Goal: Information Seeking & Learning: Understand process/instructions

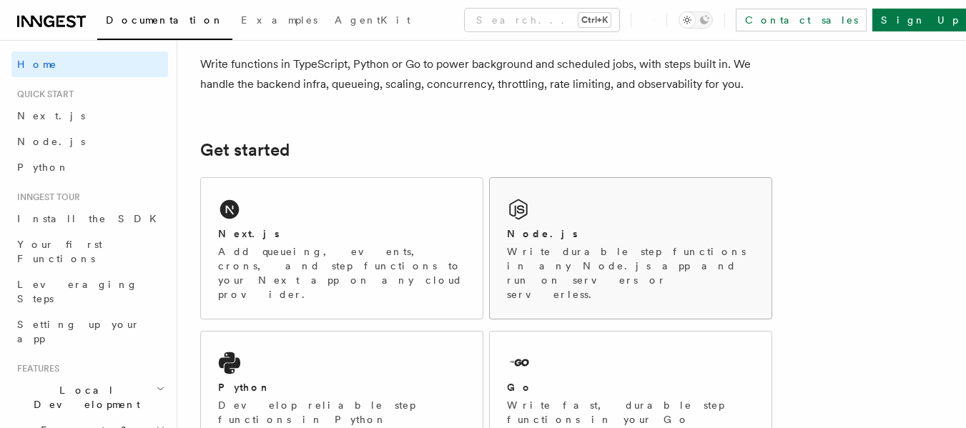
click at [562, 212] on div "Node.js Write durable step functions in any Node.js app and run on servers or s…" at bounding box center [631, 248] width 282 height 141
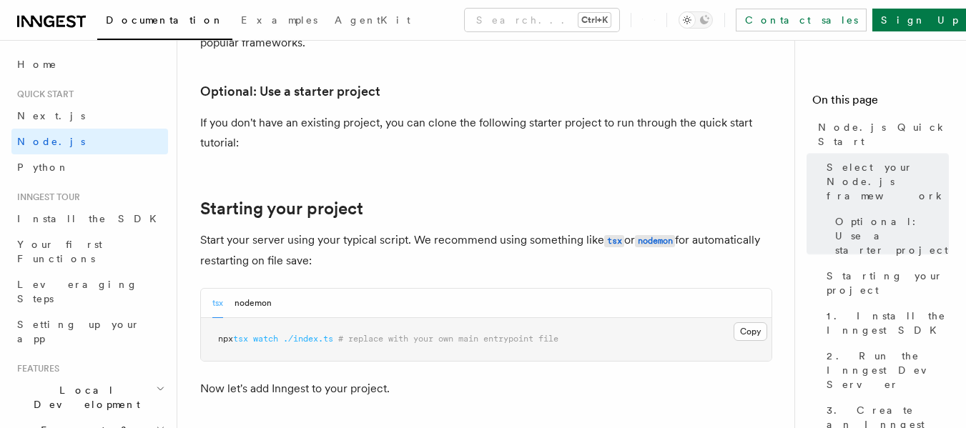
scroll to position [627, 0]
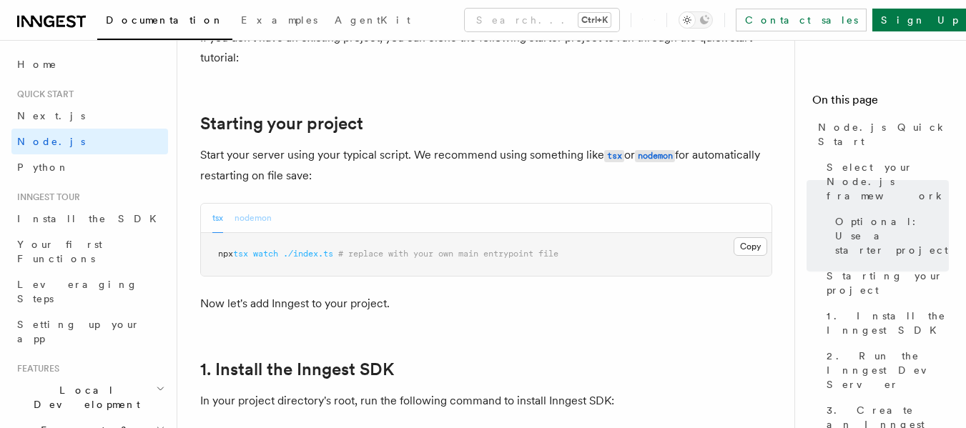
click at [259, 219] on button "nodemon" at bounding box center [252, 218] width 37 height 29
click at [223, 219] on button "tsx" at bounding box center [217, 218] width 11 height 29
click at [238, 221] on button "nodemon" at bounding box center [252, 218] width 37 height 29
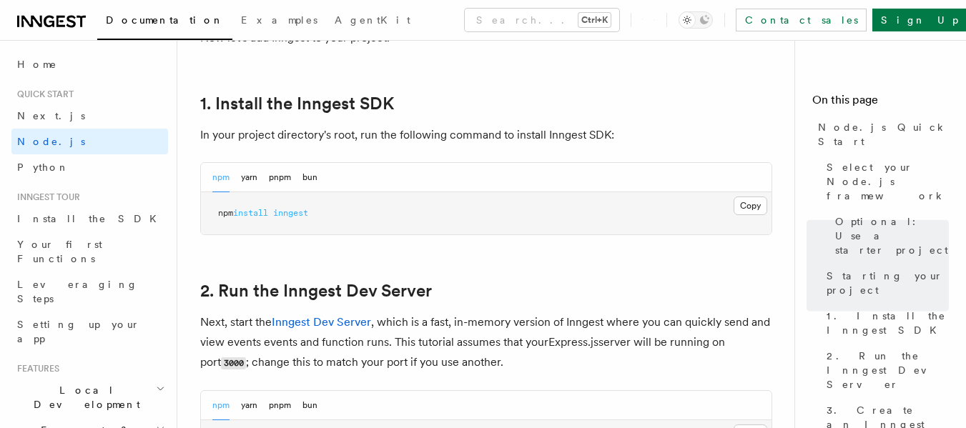
scroll to position [894, 0]
click at [753, 199] on button "Copy Copied" at bounding box center [750, 204] width 34 height 19
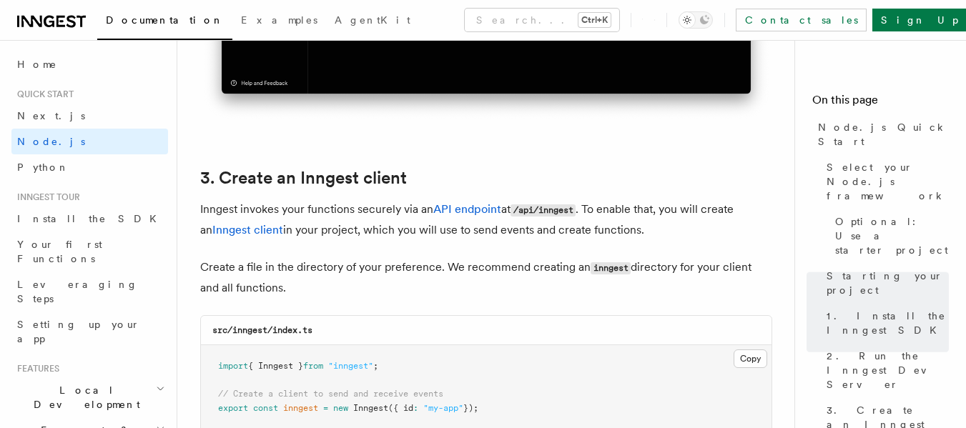
scroll to position [1859, 0]
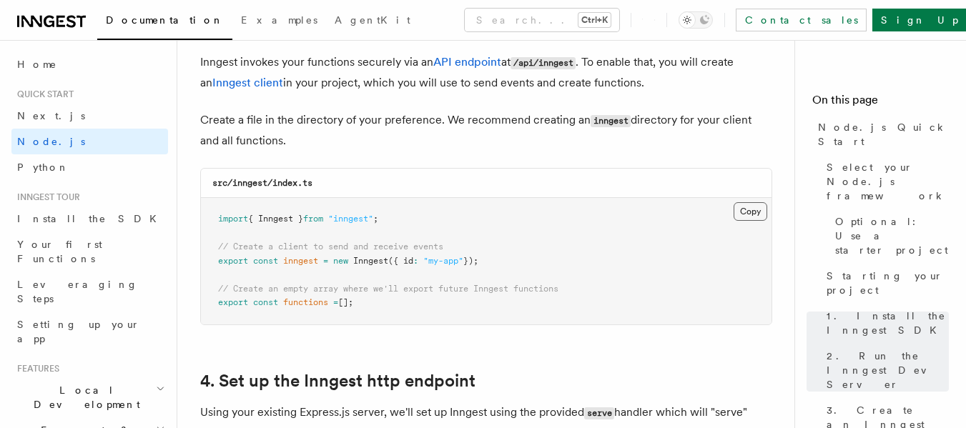
click at [752, 218] on button "Copy Copied" at bounding box center [750, 211] width 34 height 19
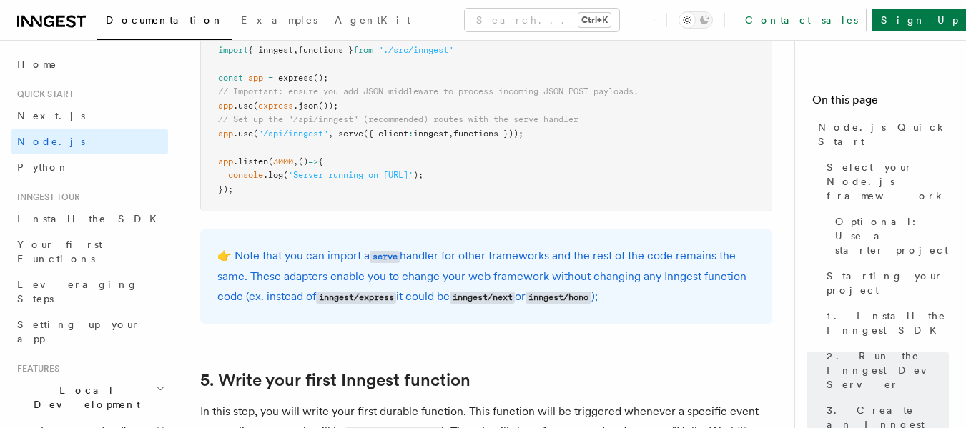
scroll to position [2369, 0]
drag, startPoint x: 339, startPoint y: 132, endPoint x: 530, endPoint y: 130, distance: 190.9
click at [523, 130] on span "app .use ( "/api/inngest" , serve ({ client : inngest , functions }));" at bounding box center [370, 133] width 305 height 10
copy span "serve ({ client : inngest , functions })"
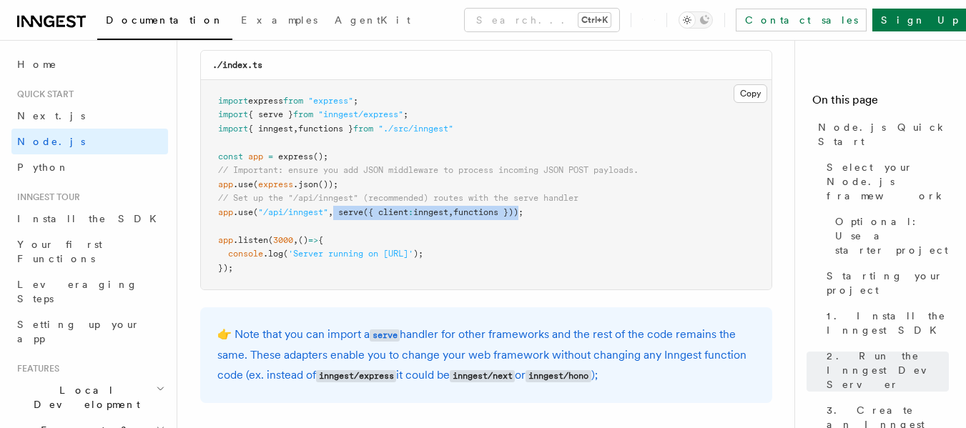
scroll to position [2295, 0]
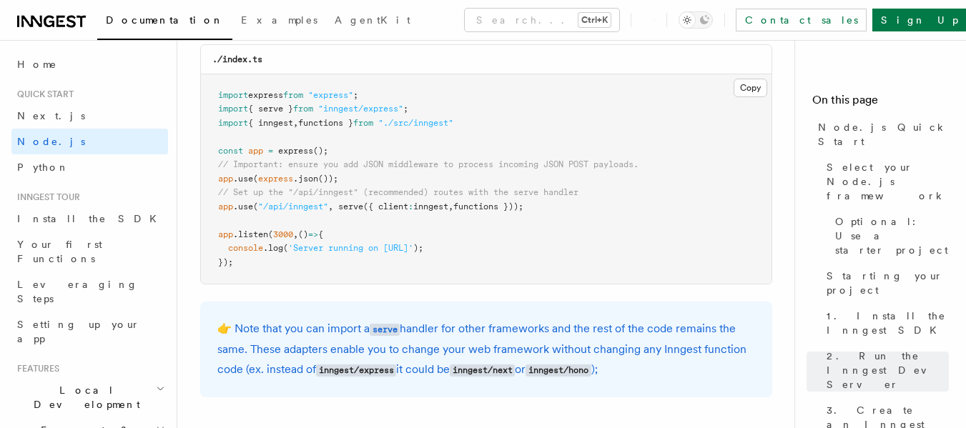
click at [608, 214] on pre "import express from "express" ; import { serve } from "inngest/express" ; impor…" at bounding box center [486, 179] width 570 height 210
drag, startPoint x: 443, startPoint y: 109, endPoint x: 215, endPoint y: 112, distance: 228.1
click at [215, 112] on pre "import express from "express" ; import { serve } from "inngest/express" ; impor…" at bounding box center [486, 179] width 570 height 210
copy span "import { serve } from "inngest/express" ;"
click at [518, 17] on button "Search... Ctrl+K" at bounding box center [542, 20] width 154 height 23
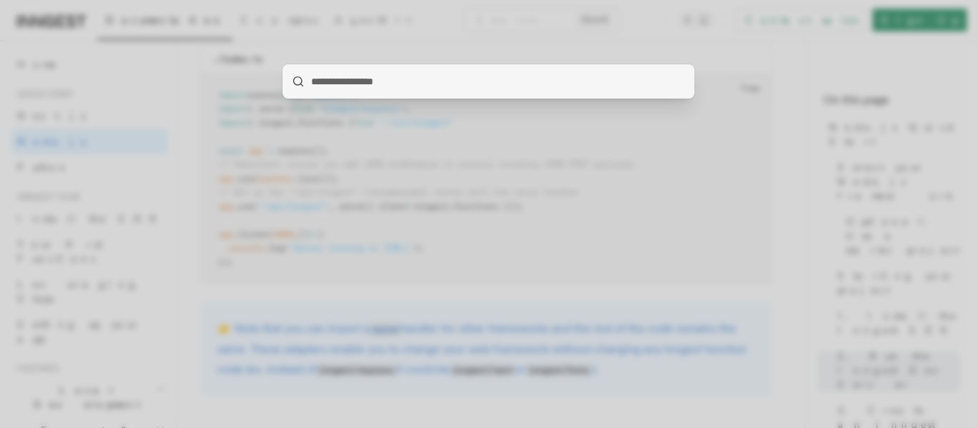
click at [534, 194] on div at bounding box center [488, 214] width 977 height 428
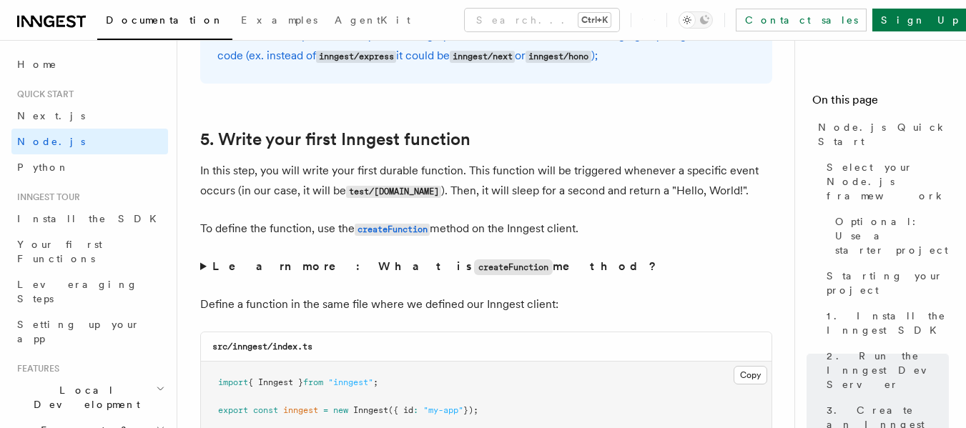
scroll to position [2609, 0]
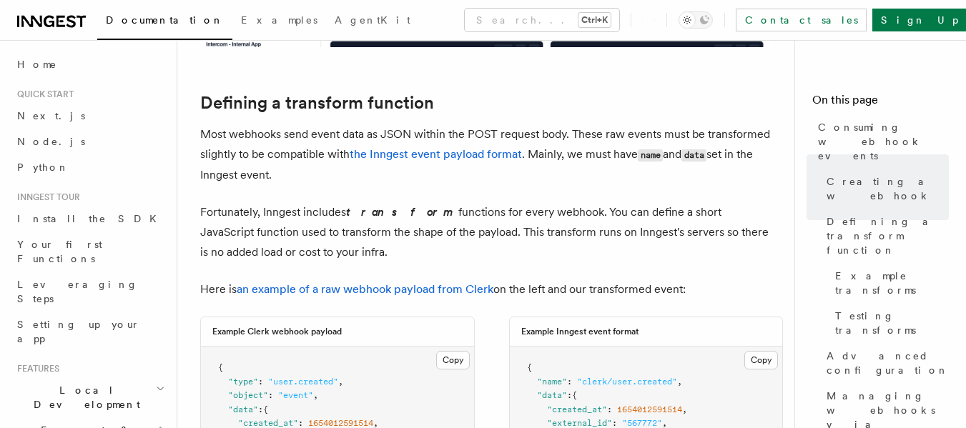
scroll to position [1101, 0]
